Goal: Check status: Check status

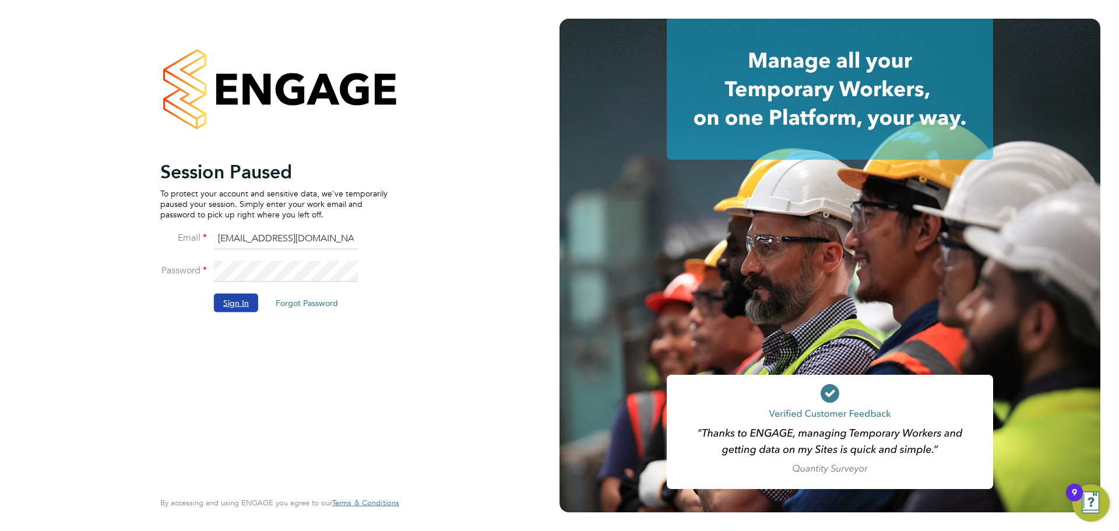
click at [240, 299] on button "Sign In" at bounding box center [236, 302] width 44 height 19
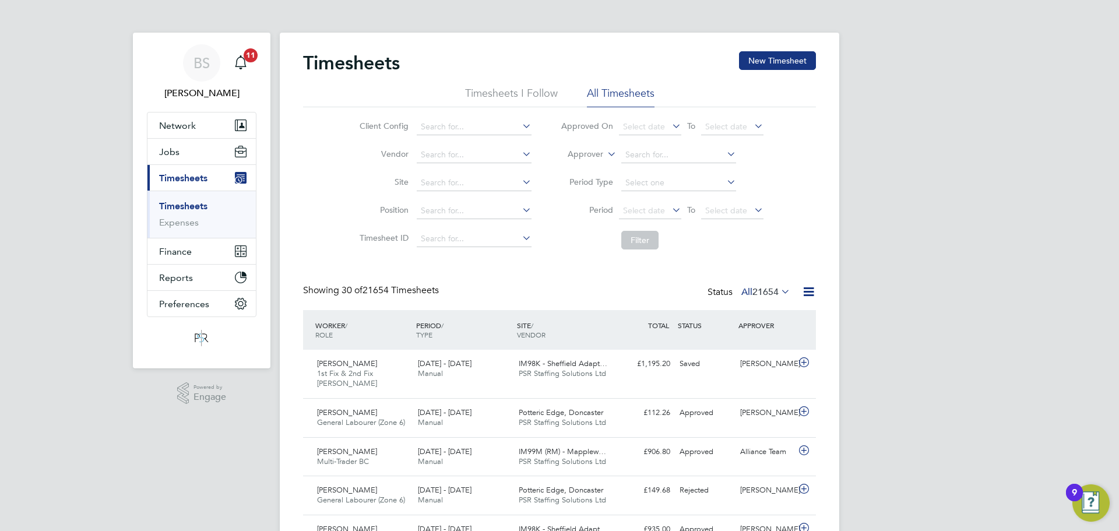
click at [597, 157] on label "Approver" at bounding box center [577, 155] width 52 height 12
click at [586, 166] on li "Worker" at bounding box center [574, 167] width 58 height 15
click at [648, 148] on input at bounding box center [678, 155] width 115 height 16
click at [643, 167] on li "John Ki weewa" at bounding box center [678, 171] width 116 height 16
type input "John Kiweewa"
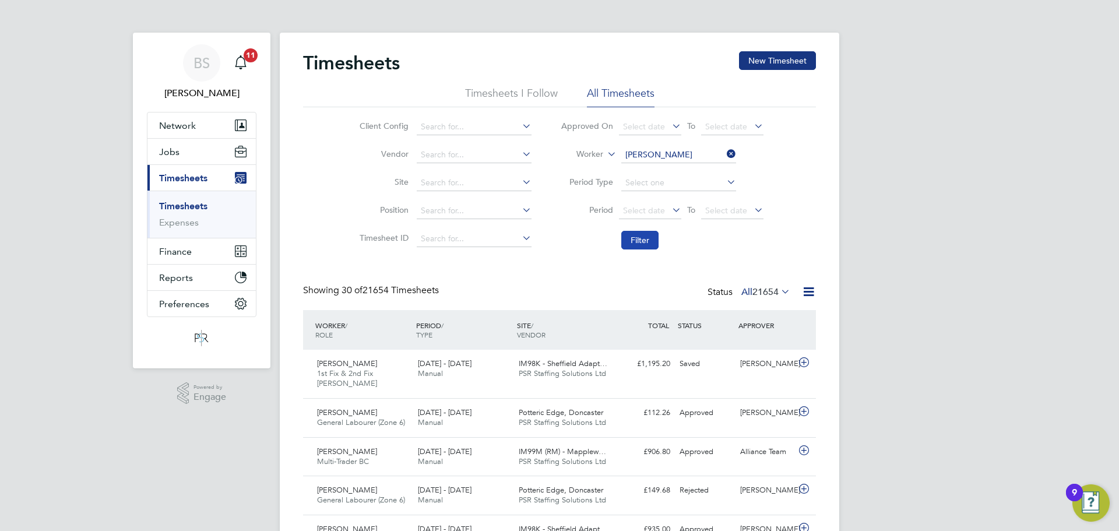
click at [647, 235] on button "Filter" at bounding box center [639, 240] width 37 height 19
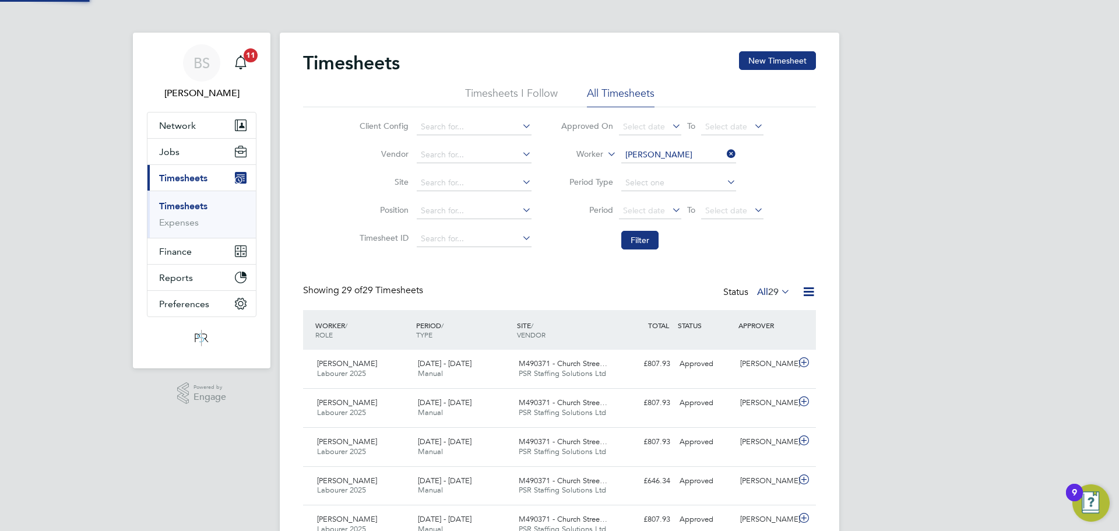
scroll to position [30, 101]
click at [678, 158] on input at bounding box center [678, 155] width 115 height 16
click at [647, 166] on b "Oduniyi" at bounding box center [640, 171] width 30 height 10
type input "Oduniyi Matuluko"
click at [636, 237] on button "Filter" at bounding box center [639, 240] width 37 height 19
